Goal: Information Seeking & Learning: Learn about a topic

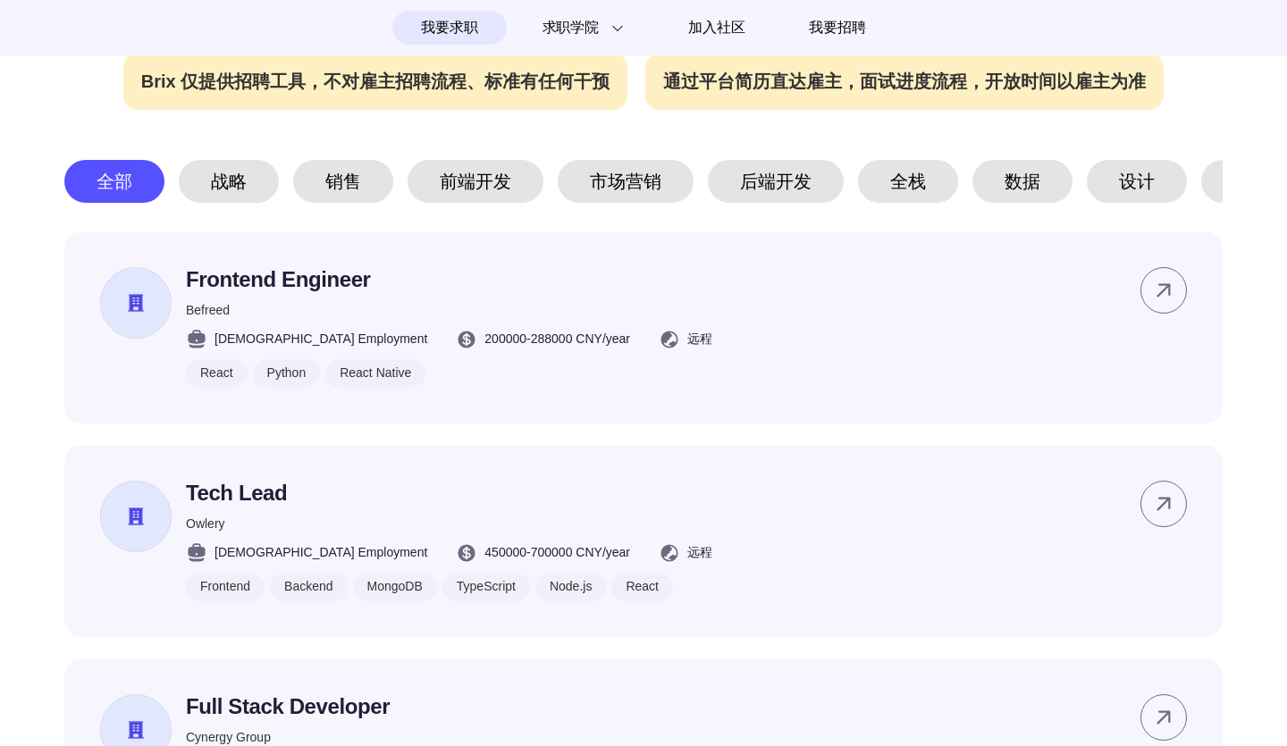
scroll to position [845, 0]
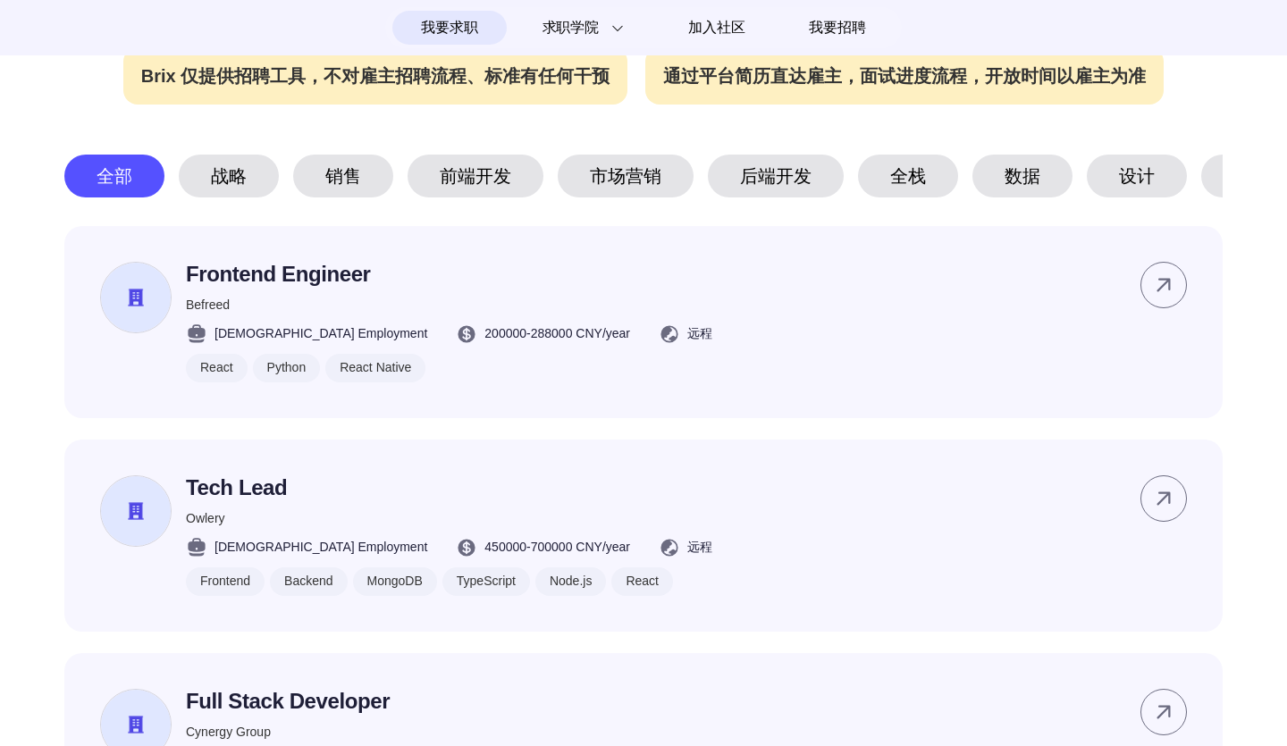
click at [465, 165] on div "前端开发" at bounding box center [475, 176] width 136 height 43
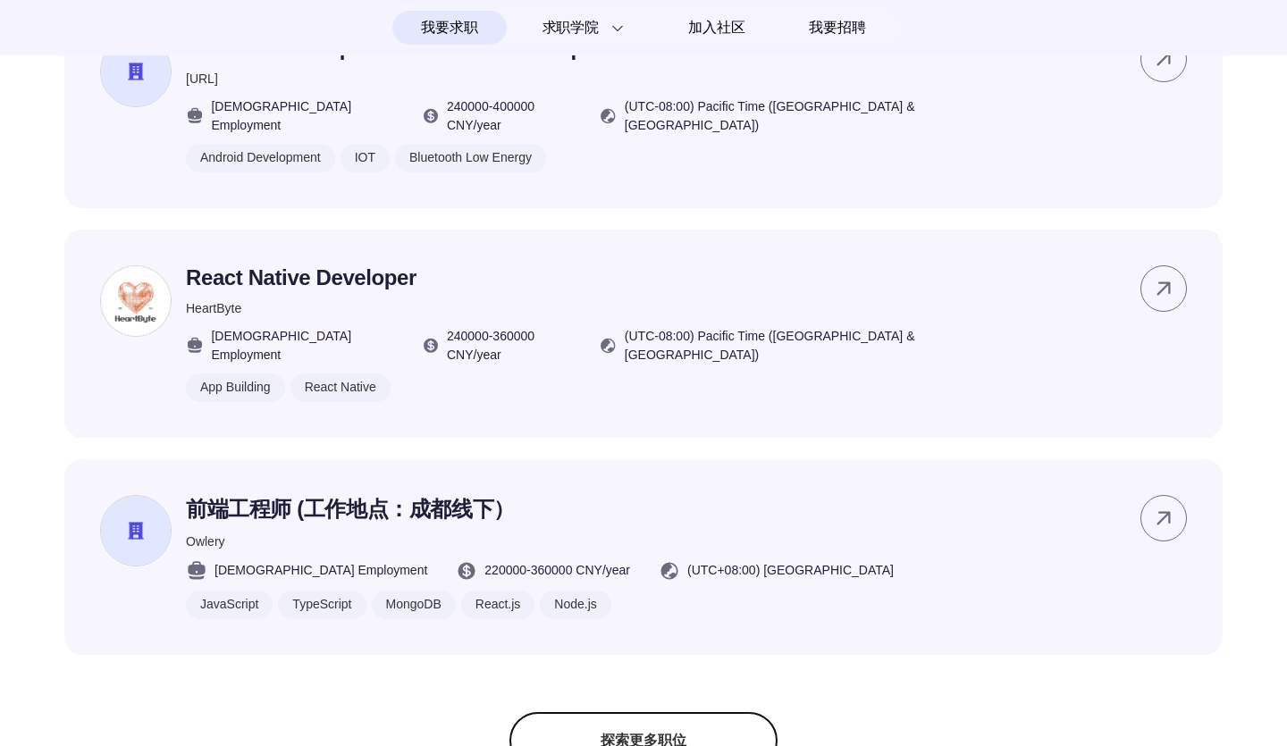
scroll to position [1317, 0]
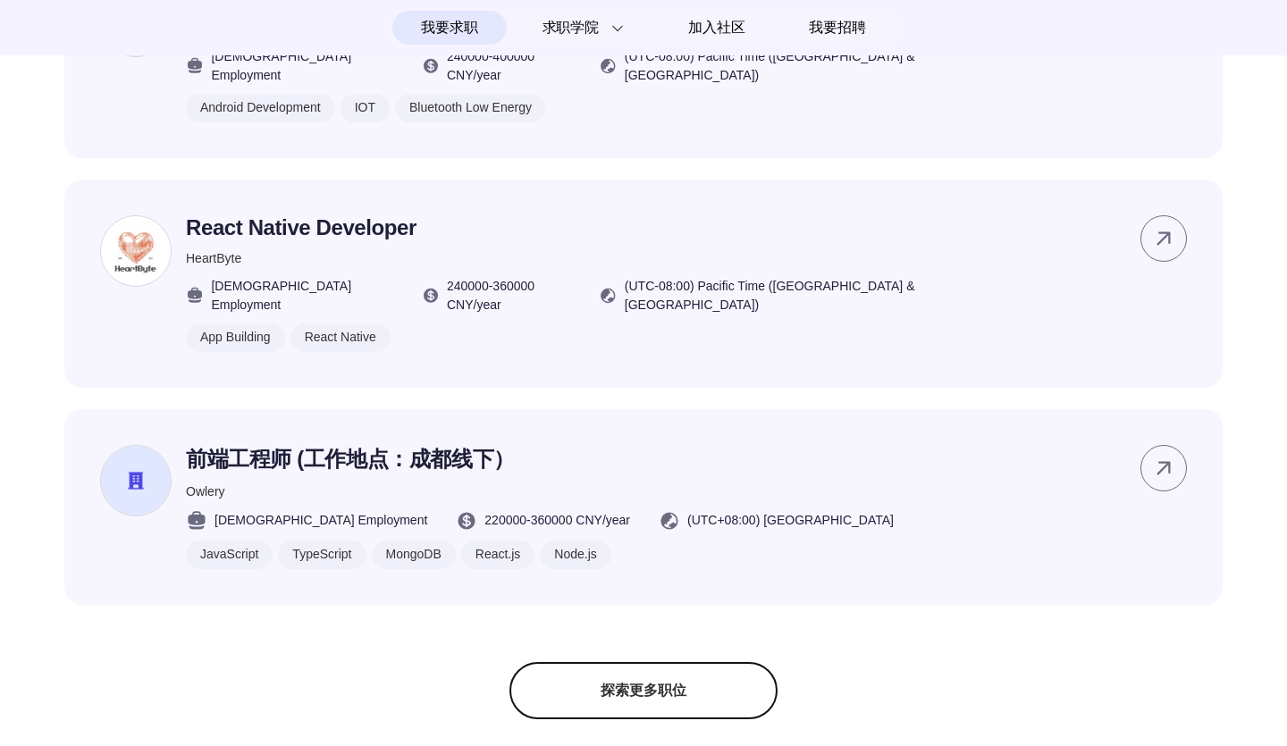
click at [641, 662] on div "探索更多职位" at bounding box center [643, 690] width 268 height 57
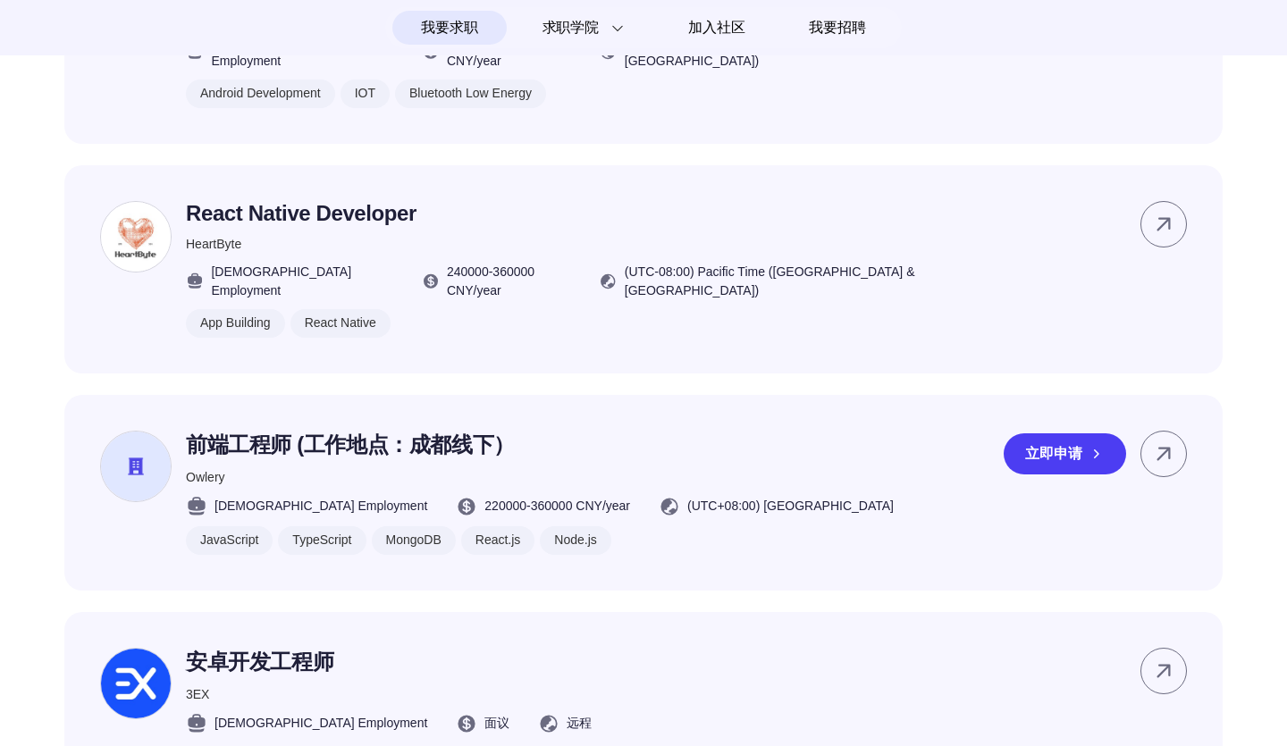
scroll to position [1332, 0]
click at [1169, 446] on icon at bounding box center [1163, 452] width 13 height 13
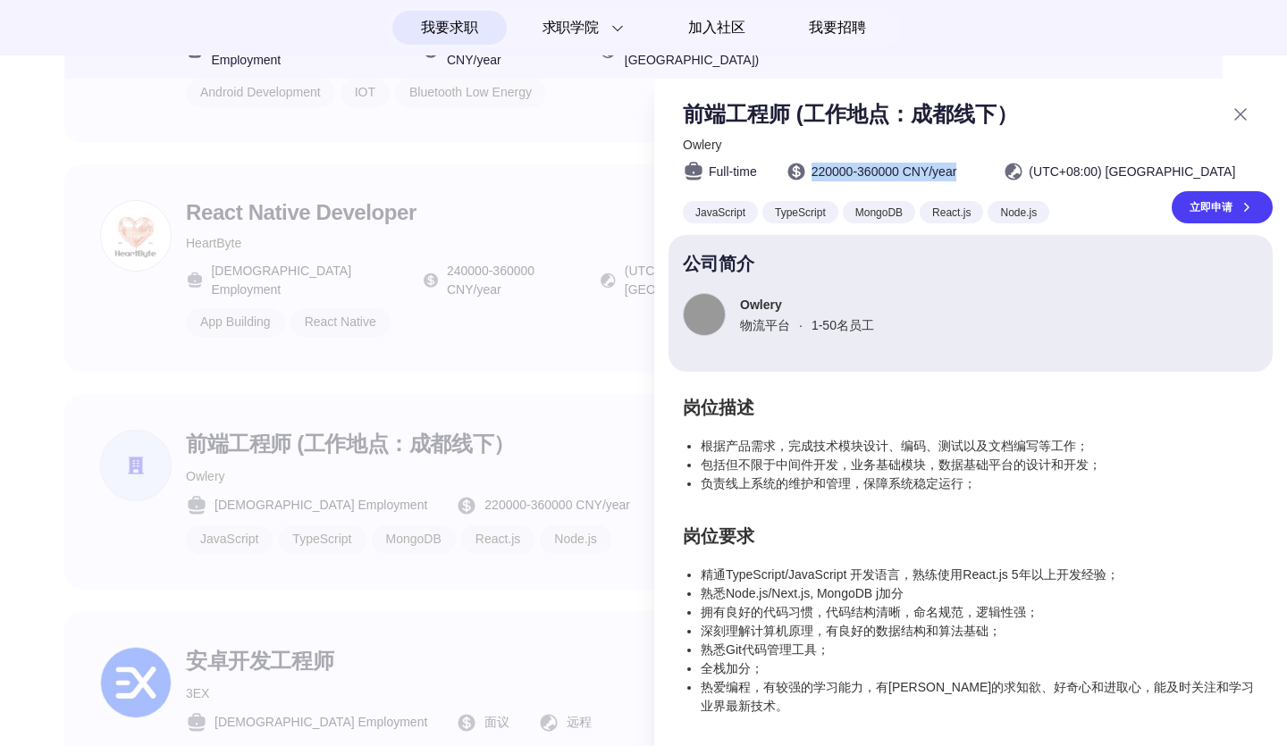
drag, startPoint x: 985, startPoint y: 171, endPoint x: 810, endPoint y: 178, distance: 175.3
click at [810, 178] on div "Full-time 220000 - 360000 CNY /year (UTC+08:00) [GEOGRAPHIC_DATA]" at bounding box center [978, 171] width 590 height 21
click at [957, 171] on span "220000 - 360000 CNY /year" at bounding box center [884, 172] width 146 height 19
drag, startPoint x: 950, startPoint y: 171, endPoint x: 927, endPoint y: 171, distance: 22.3
click at [927, 171] on span "220000 - 360000 CNY /year" at bounding box center [884, 172] width 146 height 19
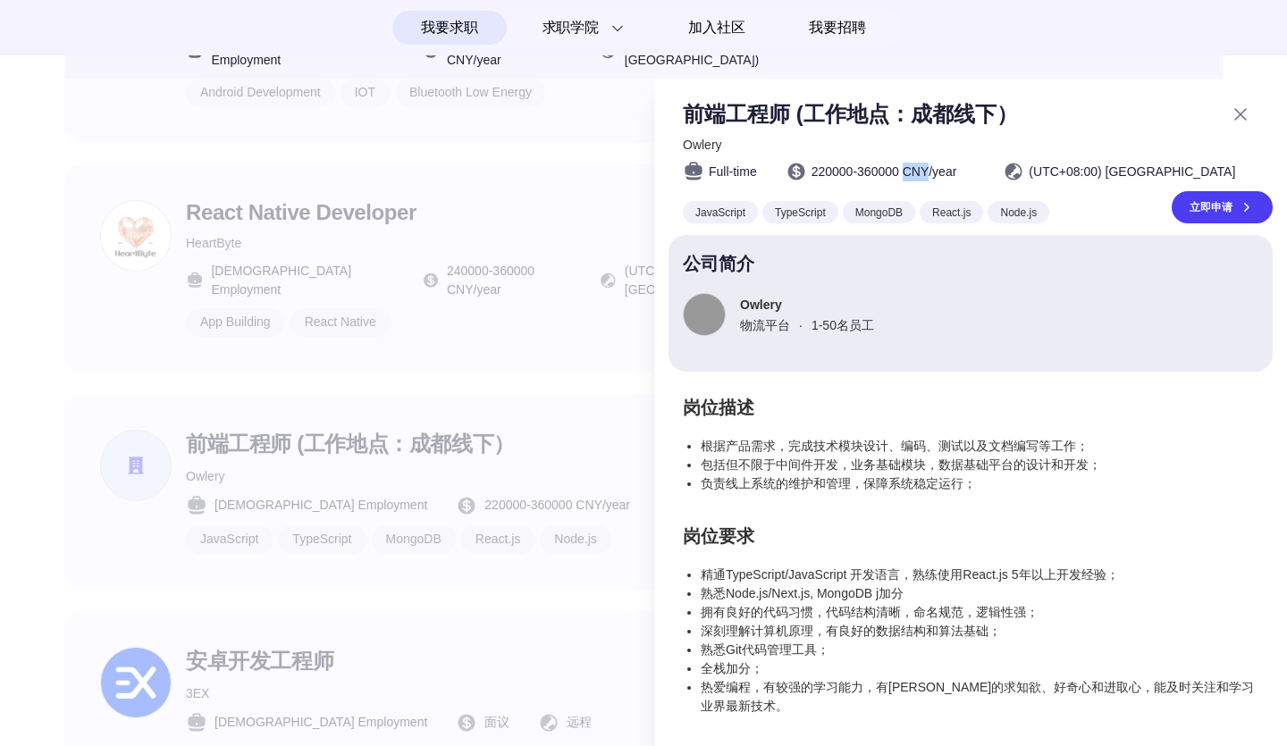
copy span "CNY"
click at [944, 179] on span "220000 - 360000 CNY /year" at bounding box center [884, 172] width 146 height 19
click at [1245, 111] on icon at bounding box center [1240, 114] width 11 height 11
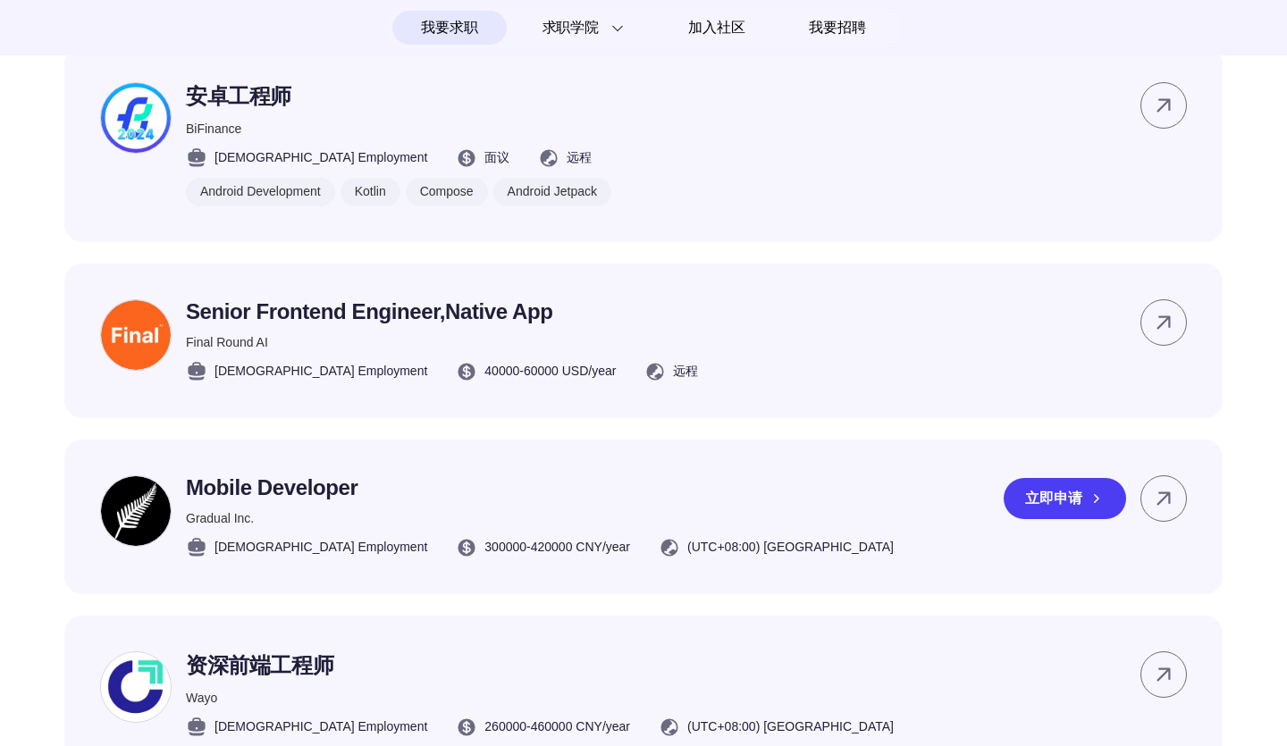
scroll to position [2308, 0]
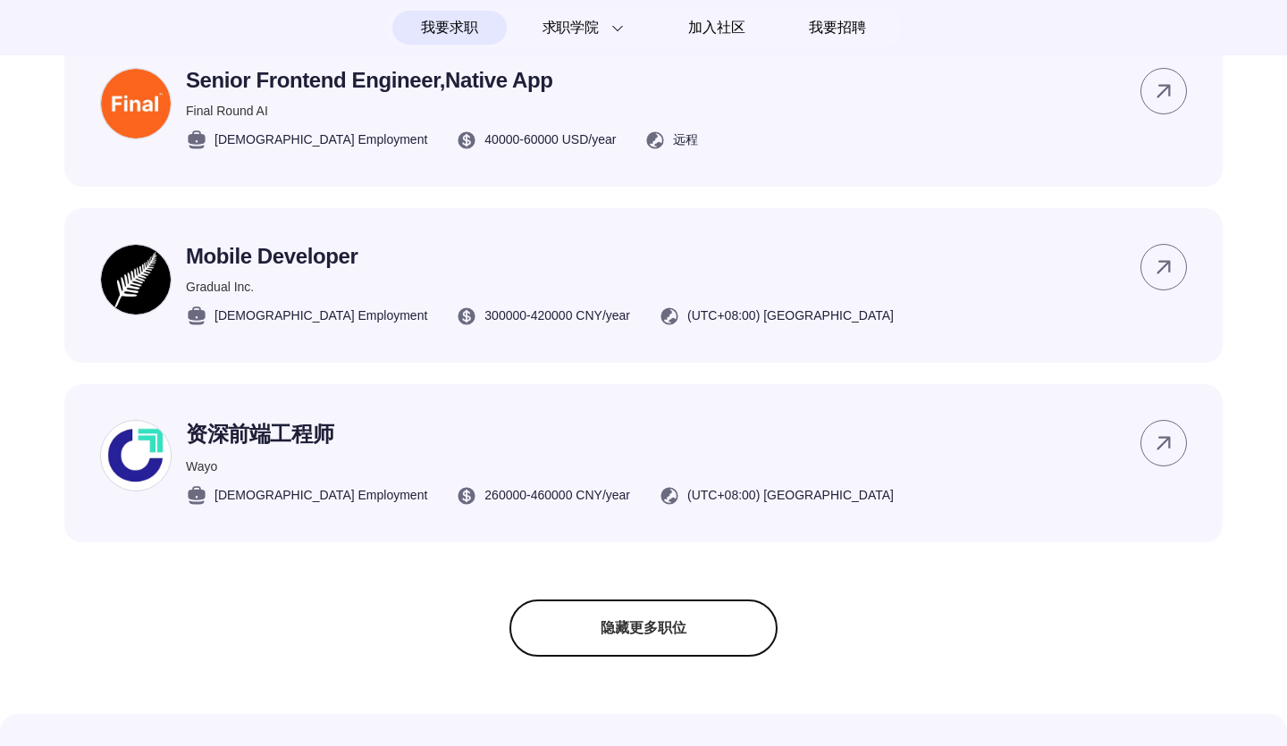
click at [608, 600] on div "隐藏更多职位" at bounding box center [643, 628] width 268 height 57
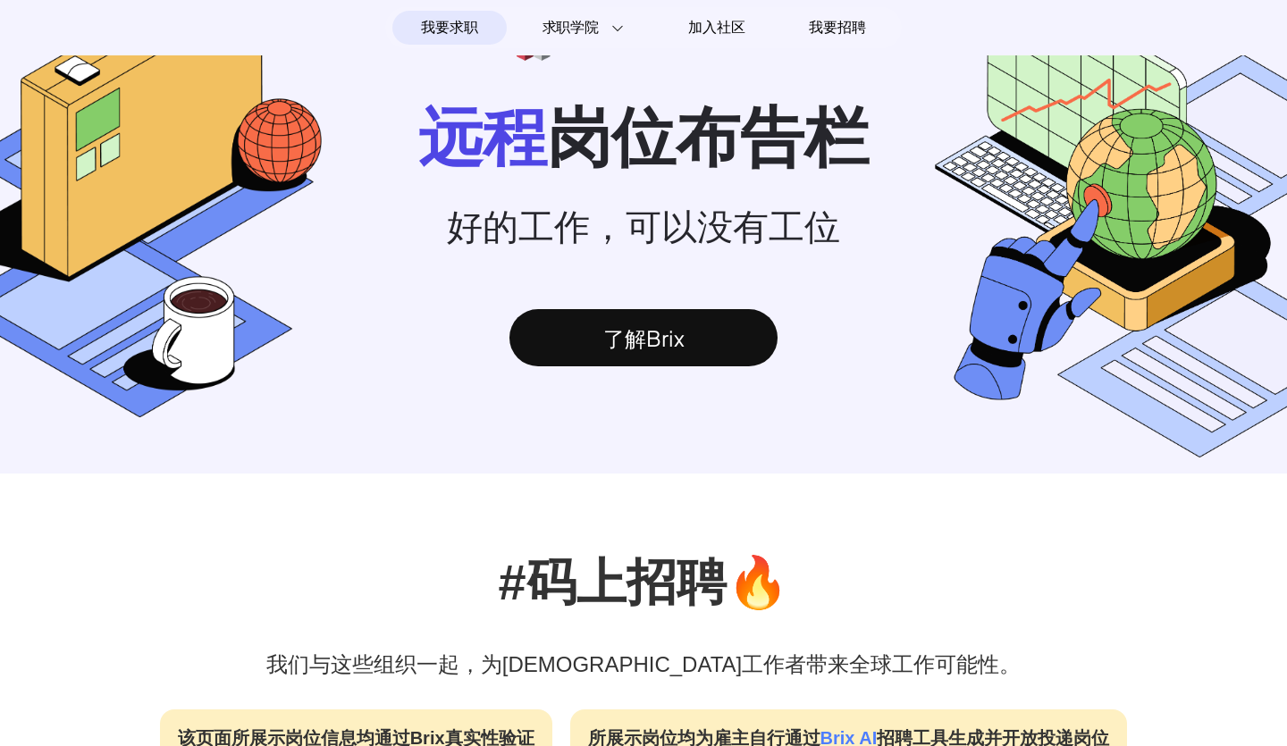
scroll to position [108, 0]
click at [648, 328] on div "了解Brix" at bounding box center [643, 337] width 268 height 57
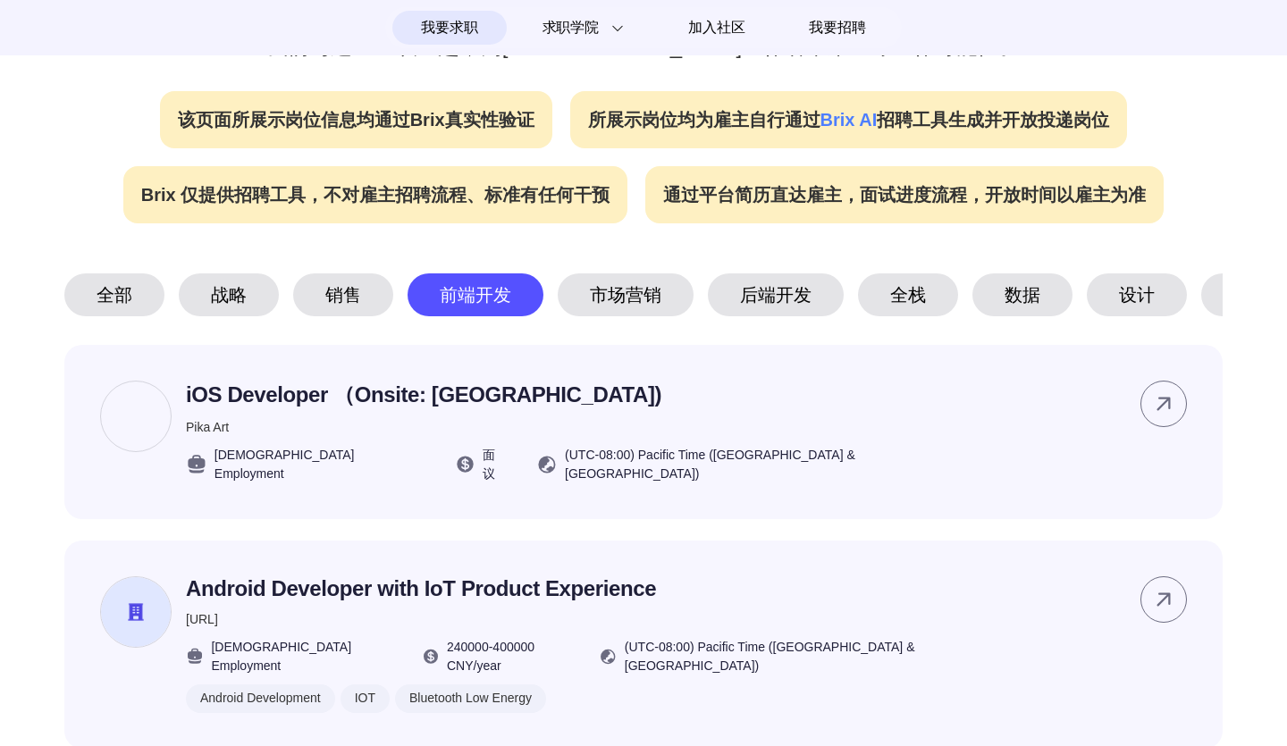
scroll to position [729, 0]
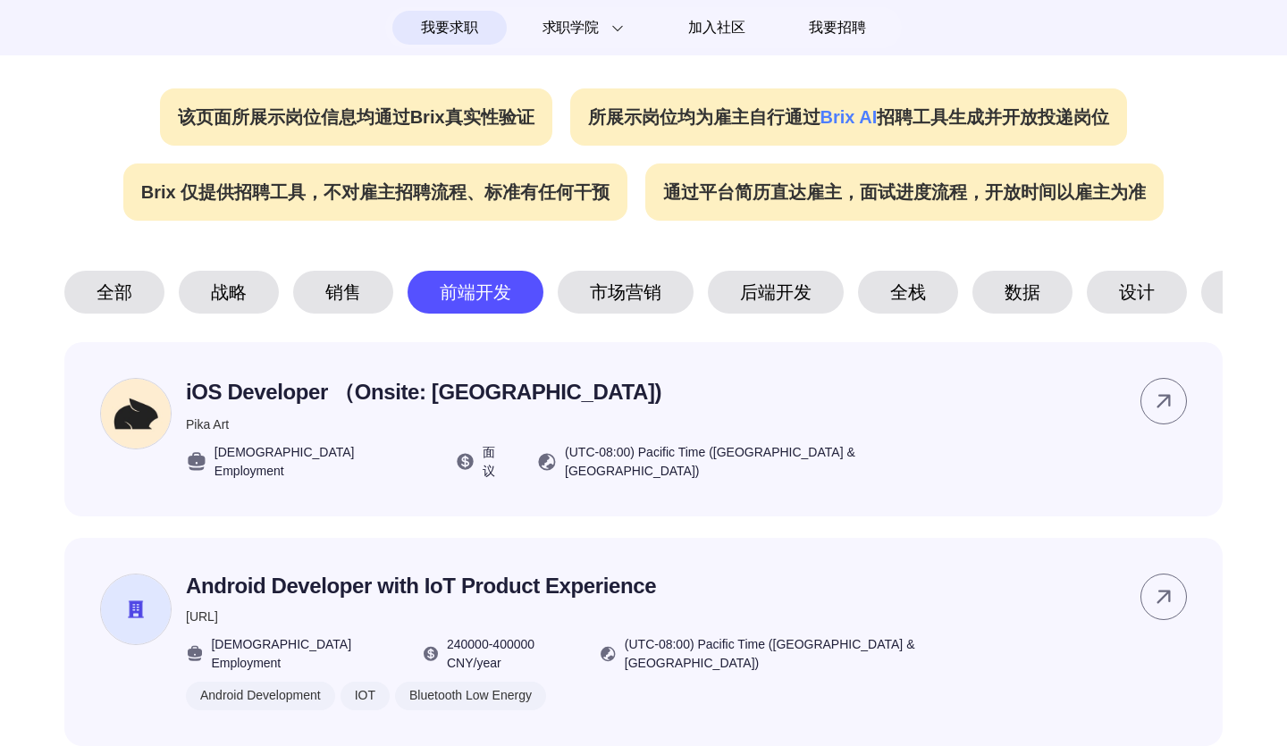
click at [237, 313] on div "战略" at bounding box center [229, 292] width 100 height 43
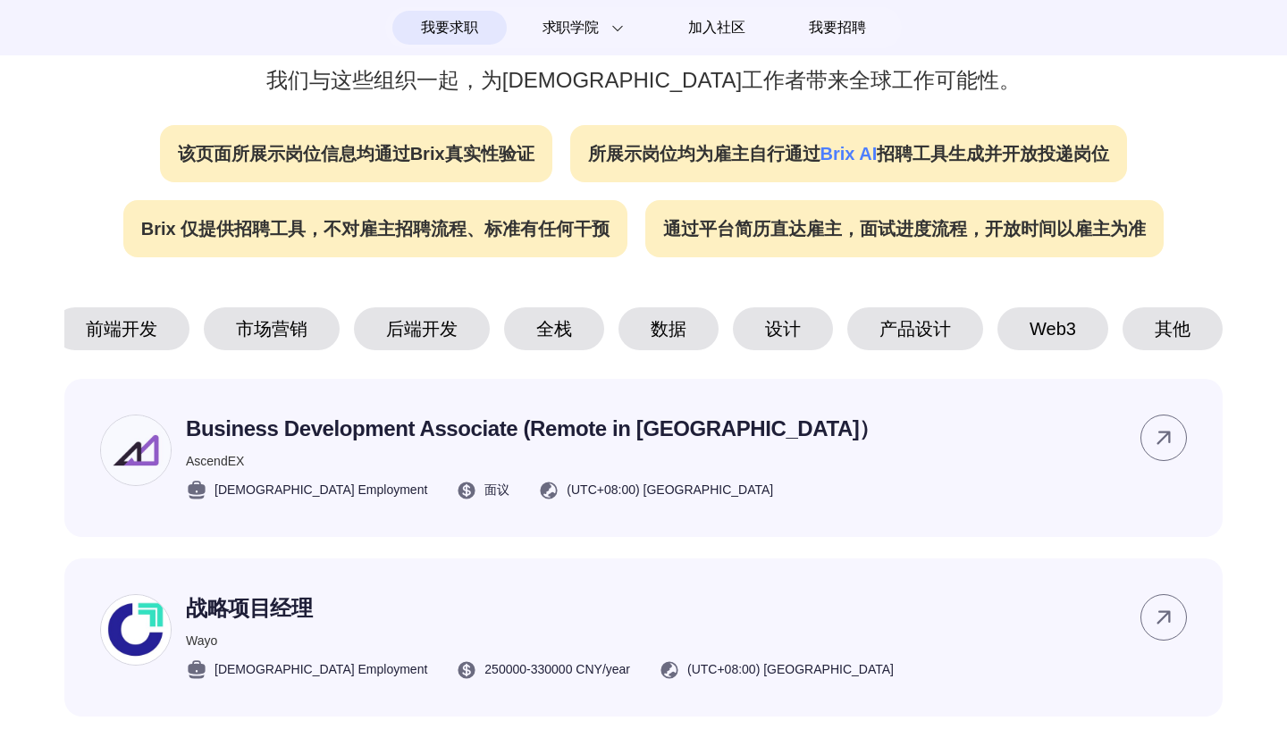
scroll to position [691, 0]
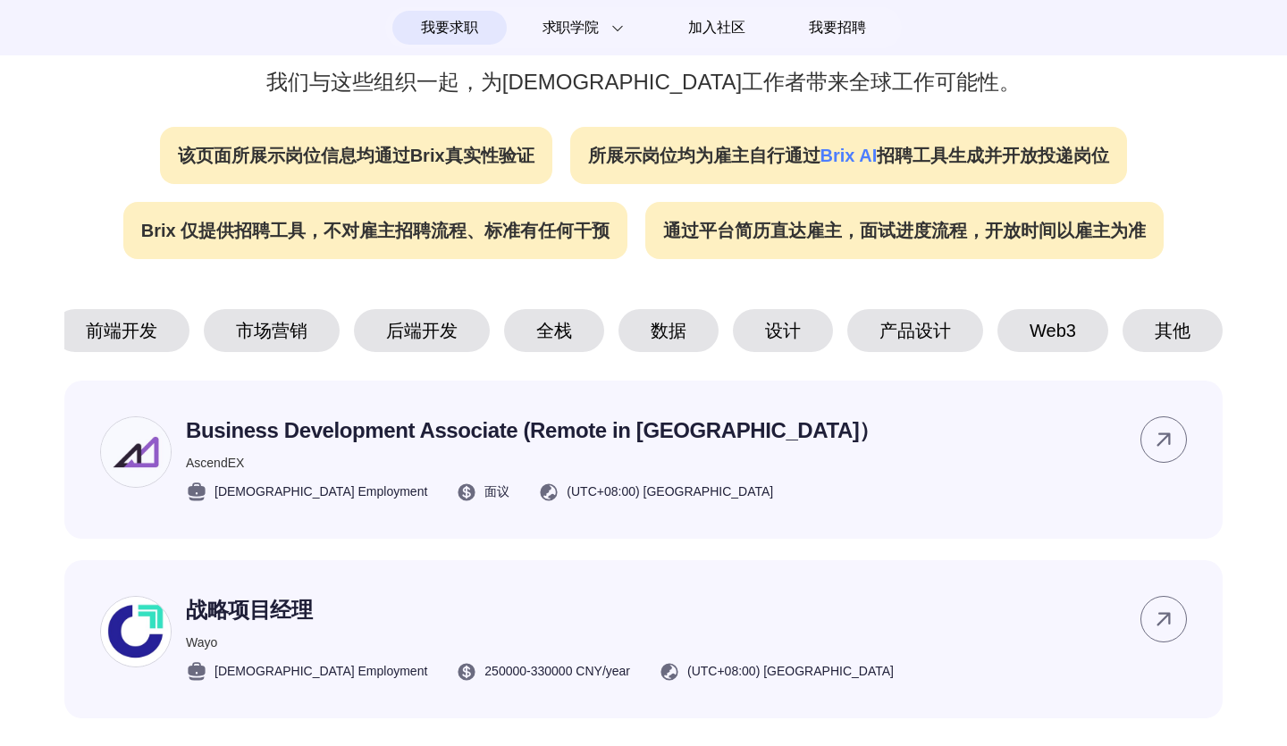
click at [547, 341] on div "全栈" at bounding box center [554, 330] width 100 height 43
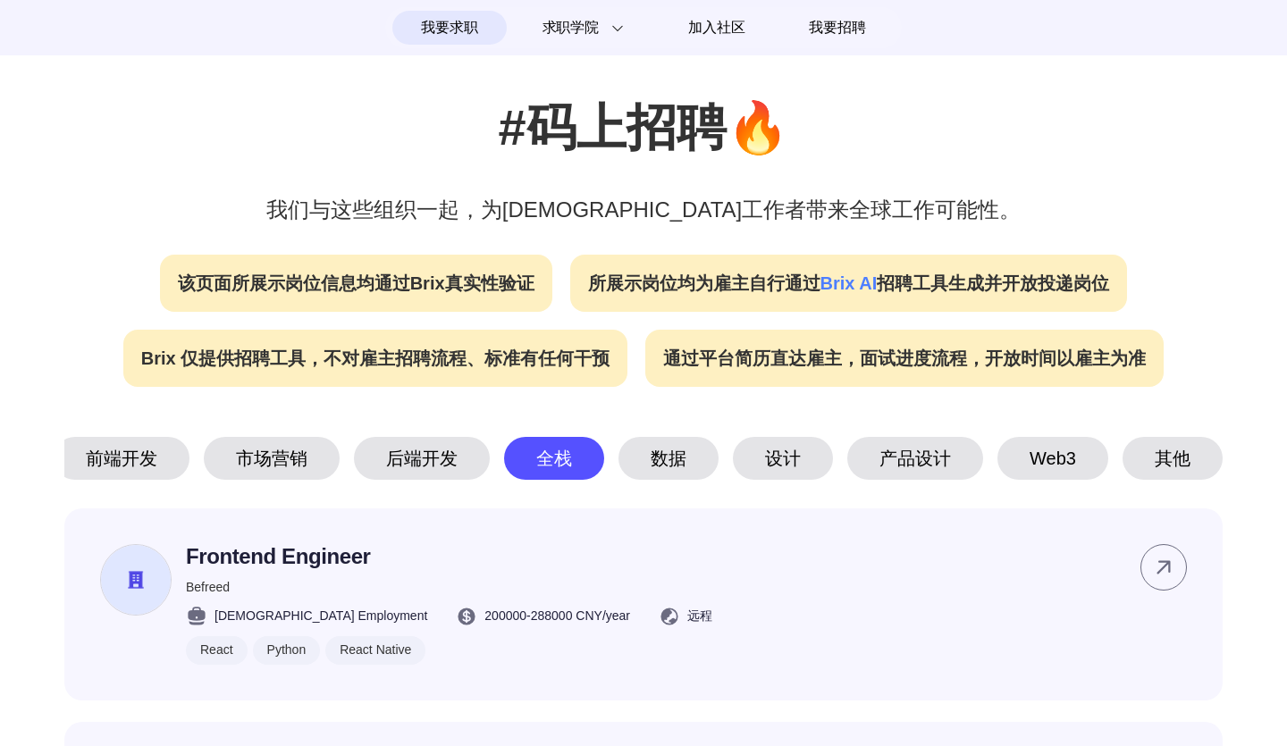
scroll to position [522, 0]
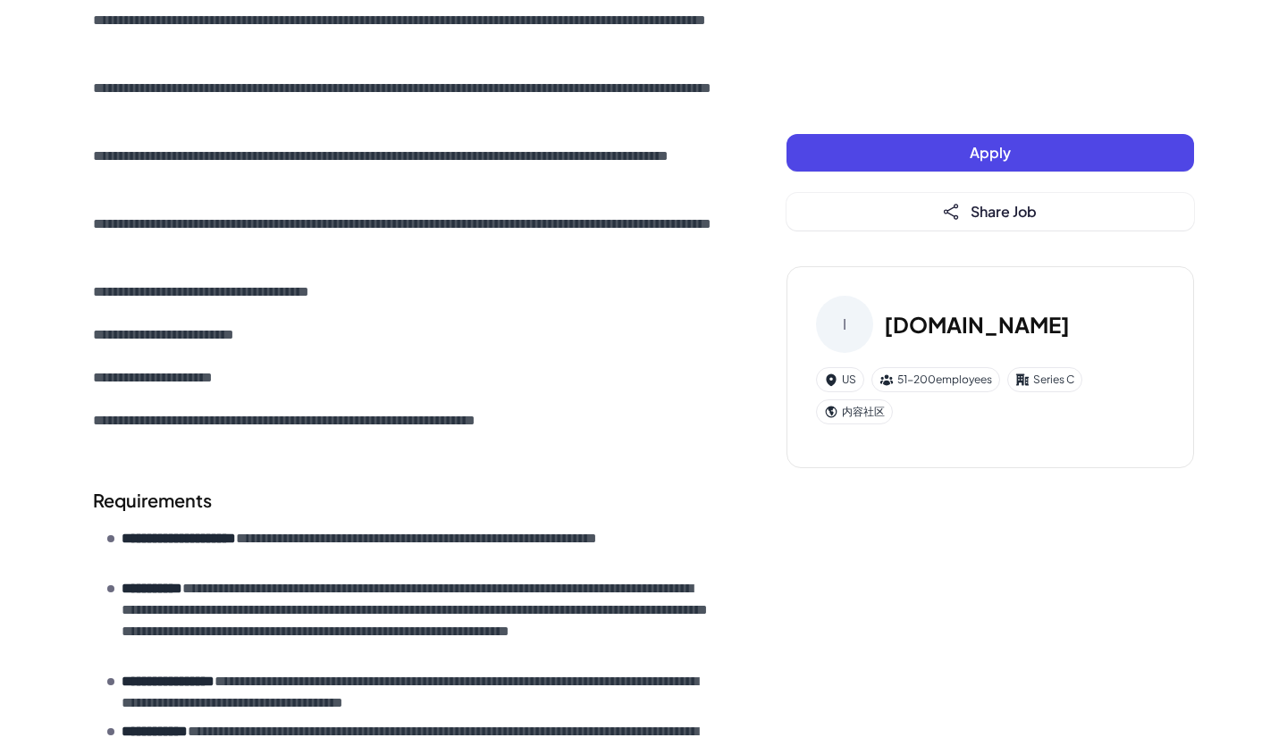
scroll to position [711, 0]
